Goal: Task Accomplishment & Management: Manage account settings

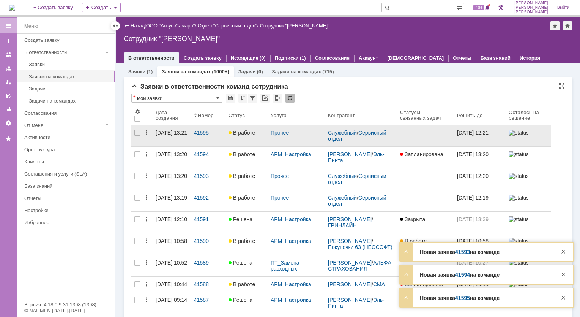
click at [204, 133] on div "41595" at bounding box center [208, 133] width 28 height 6
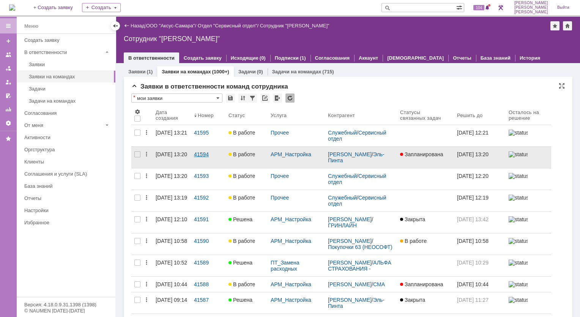
click at [202, 155] on div "41594" at bounding box center [208, 154] width 28 height 6
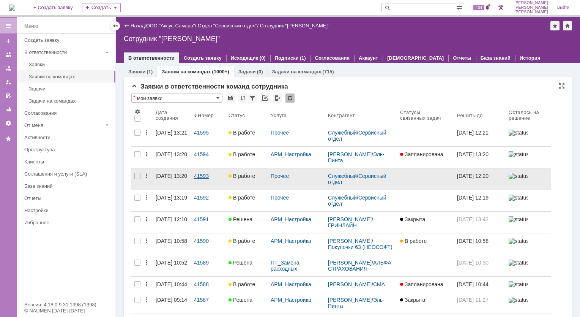
click at [205, 175] on div "41593" at bounding box center [208, 176] width 28 height 6
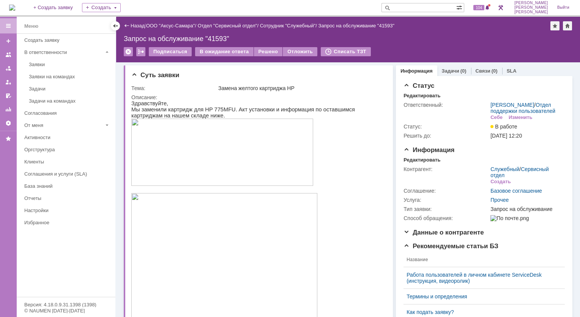
click at [50, 64] on div "Заявки" at bounding box center [70, 65] width 82 height 6
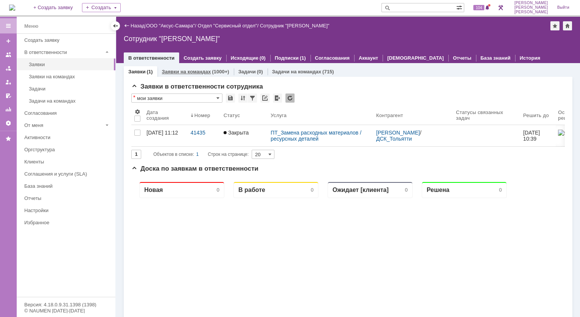
click at [184, 70] on link "Заявки на командах" at bounding box center [186, 72] width 49 height 6
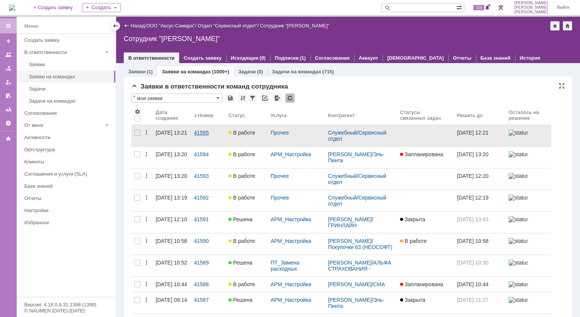
click at [207, 130] on div "41595" at bounding box center [208, 133] width 28 height 6
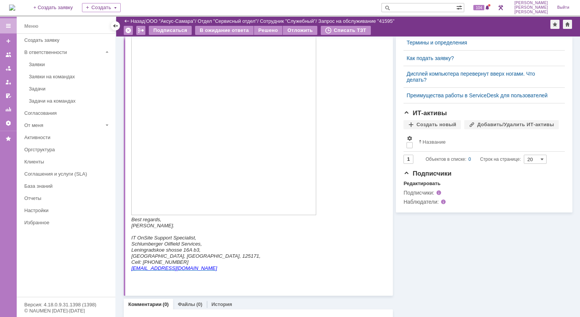
scroll to position [270, 0]
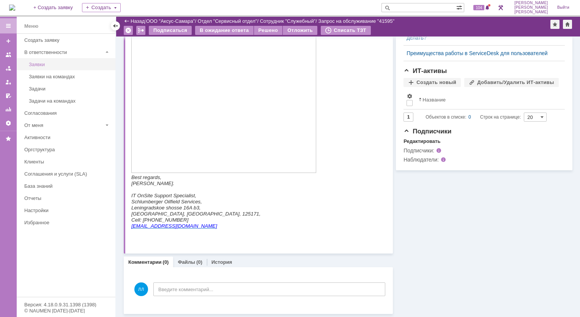
click at [51, 64] on div "Заявки" at bounding box center [70, 65] width 82 height 6
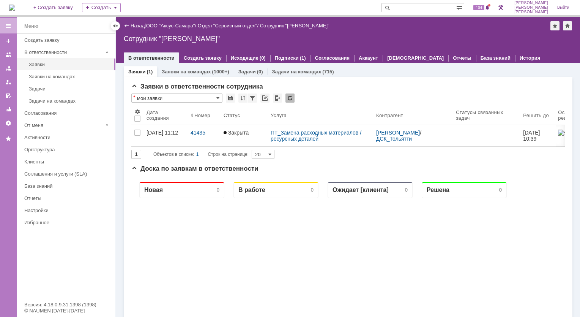
click at [170, 72] on link "Заявки на командах" at bounding box center [186, 72] width 49 height 6
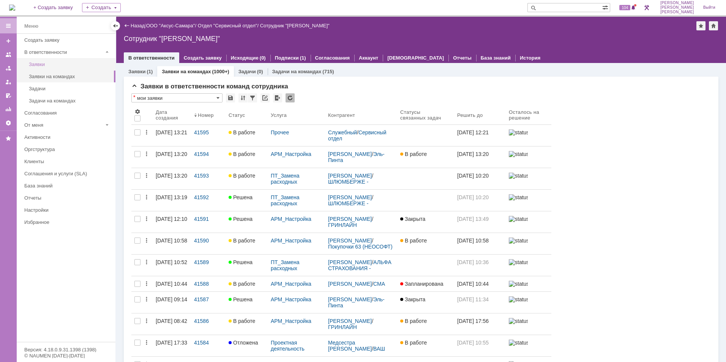
click at [65, 61] on link "Заявки" at bounding box center [70, 64] width 88 height 12
